Goal: Entertainment & Leisure: Browse casually

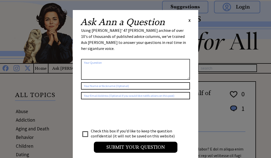
click at [189, 21] on span "X" at bounding box center [189, 20] width 2 height 5
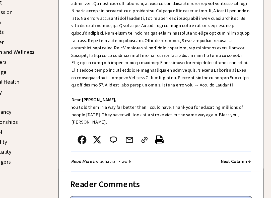
scroll to position [126, 0]
click at [218, 164] on strong "Next Column →" at bounding box center [231, 166] width 26 height 5
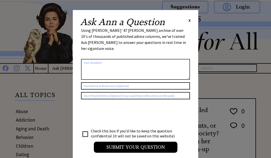
click at [190, 20] on span "X" at bounding box center [189, 20] width 2 height 5
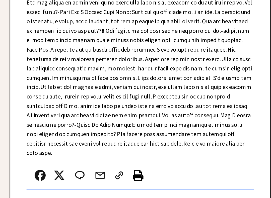
scroll to position [262, 0]
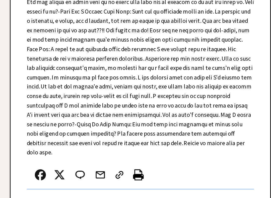
click at [218, 170] on strong "Next Column →" at bounding box center [231, 200] width 26 height 5
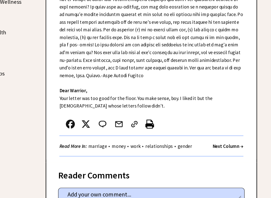
scroll to position [165, 0]
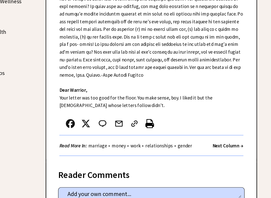
click at [218, 152] on strong "Next Column →" at bounding box center [231, 154] width 26 height 5
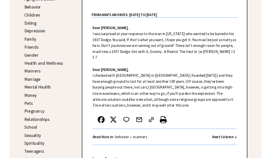
scroll to position [142, 0]
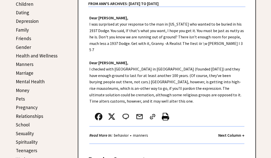
click at [231, 133] on strong "Next Column →" at bounding box center [231, 135] width 26 height 5
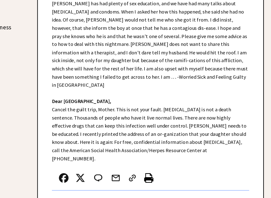
scroll to position [134, 0]
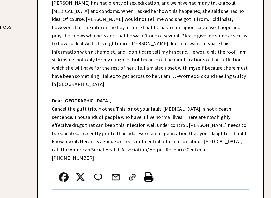
click at [218, 170] on strong "Next Column →" at bounding box center [231, 200] width 26 height 5
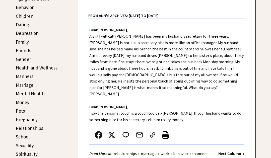
scroll to position [142, 0]
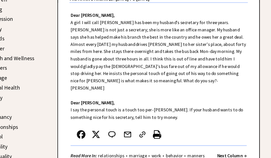
click at [218, 139] on strong "Next Column →" at bounding box center [231, 141] width 26 height 5
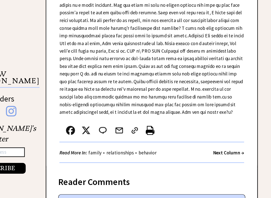
scroll to position [245, 0]
click at [218, 157] on strong "Next Column →" at bounding box center [231, 159] width 26 height 5
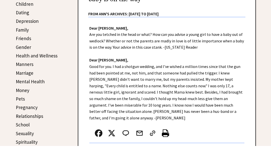
scroll to position [142, 0]
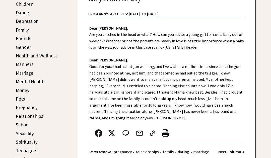
click at [236, 149] on strong "Next Column →" at bounding box center [231, 151] width 26 height 5
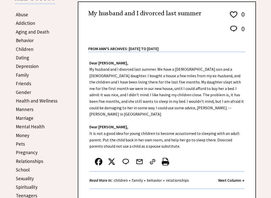
scroll to position [110, 0]
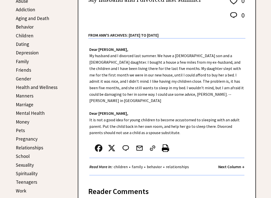
click at [232, 164] on strong "Next Column →" at bounding box center [231, 166] width 26 height 5
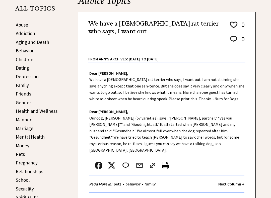
scroll to position [86, 0]
click at [233, 170] on strong "Next Column →" at bounding box center [231, 183] width 26 height 5
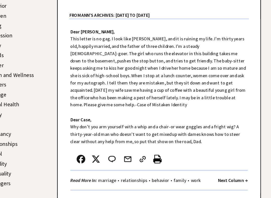
scroll to position [107, 0]
click at [218, 170] on strong "Next Column →" at bounding box center [231, 182] width 26 height 5
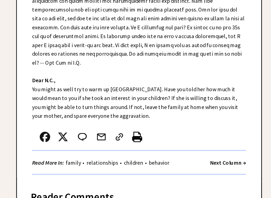
scroll to position [162, 0]
click at [218, 170] on strong "Next Column →" at bounding box center [231, 172] width 26 height 5
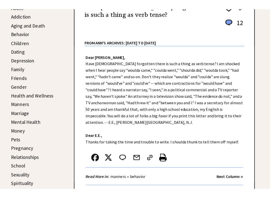
scroll to position [111, 0]
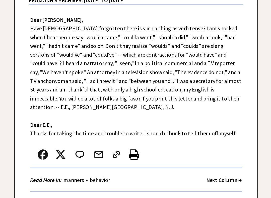
click at [218, 163] on strong "Next Column →" at bounding box center [231, 165] width 26 height 5
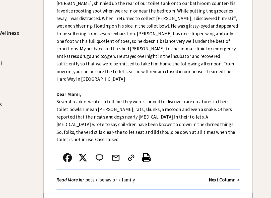
scroll to position [140, 0]
click at [218, 170] on strong "Next Column →" at bounding box center [231, 182] width 26 height 5
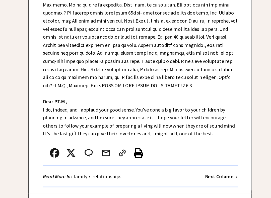
scroll to position [173, 0]
click at [218, 170] on strong "Next Column →" at bounding box center [231, 180] width 26 height 5
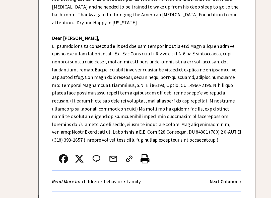
scroll to position [176, 0]
click at [218, 170] on strong "Next Column →" at bounding box center [231, 184] width 26 height 5
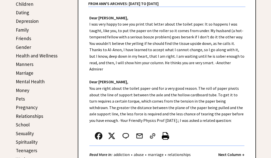
scroll to position [142, 0]
click at [236, 152] on strong "Next Column →" at bounding box center [231, 154] width 26 height 5
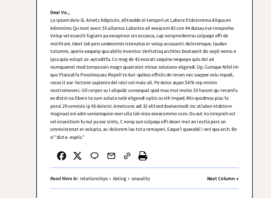
scroll to position [189, 0]
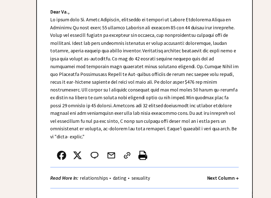
click at [218, 158] on strong "Next Column →" at bounding box center [231, 181] width 26 height 5
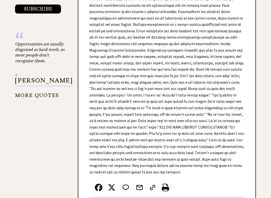
scroll to position [567, 0]
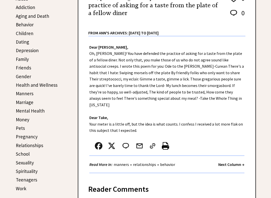
scroll to position [113, 0]
click at [233, 162] on strong "Next Column →" at bounding box center [231, 164] width 26 height 5
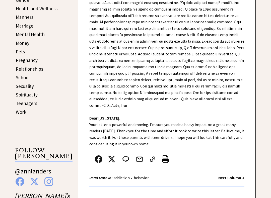
scroll to position [189, 0]
click at [232, 170] on strong "Next Column →" at bounding box center [231, 177] width 26 height 5
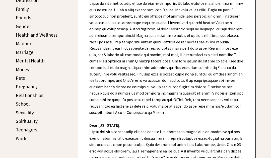
scroll to position [162, 0]
